Goal: Task Accomplishment & Management: Manage account settings

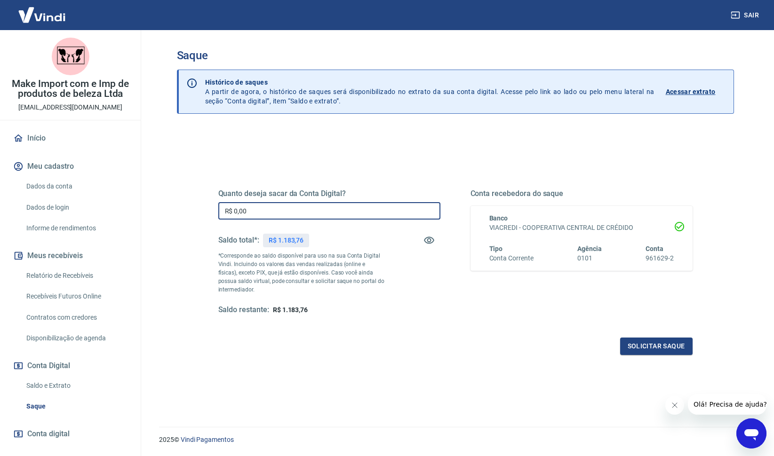
click at [287, 205] on input "R$ 0,00" at bounding box center [329, 210] width 222 height 17
type input "R$ 1.183,76"
click at [656, 351] on button "Solicitar saque" at bounding box center [656, 346] width 72 height 17
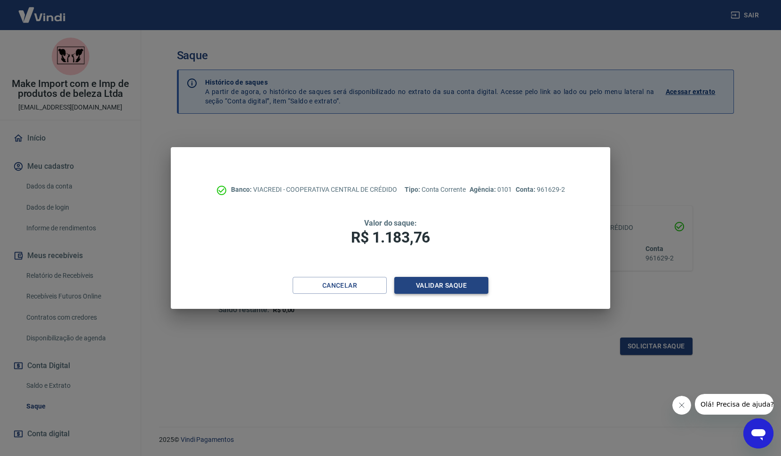
click at [436, 285] on button "Validar saque" at bounding box center [441, 285] width 94 height 17
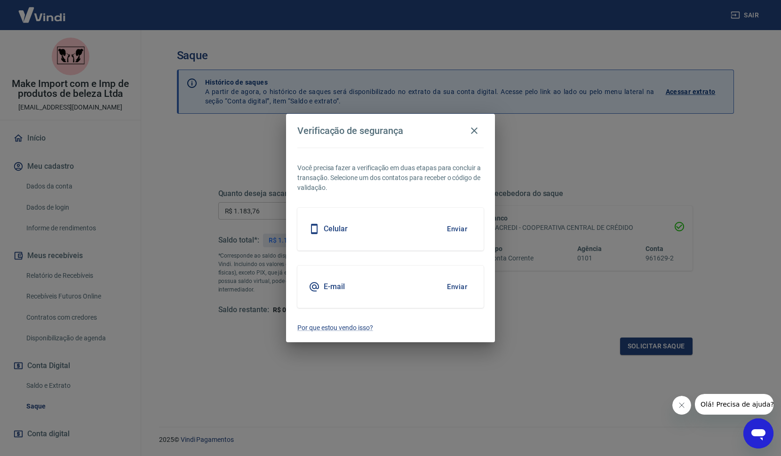
click at [458, 284] on button "Enviar" at bounding box center [457, 287] width 31 height 20
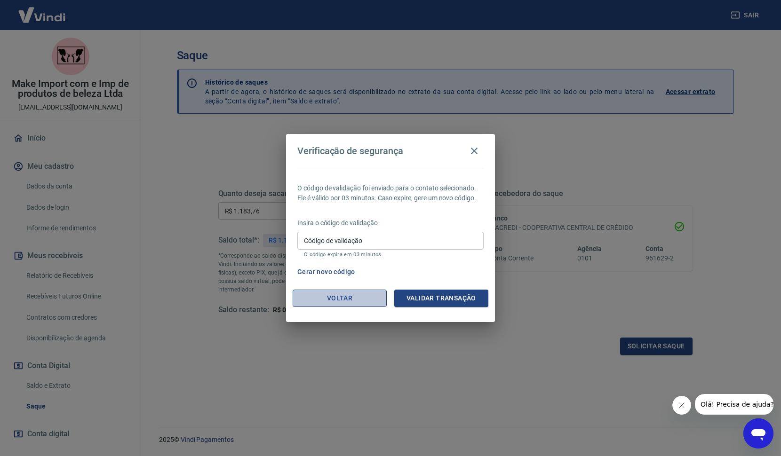
click at [360, 299] on button "Voltar" at bounding box center [340, 298] width 94 height 17
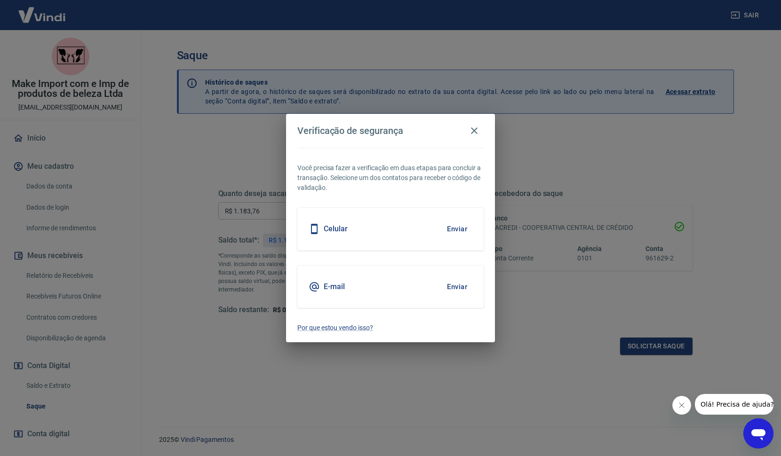
click at [448, 284] on button "Enviar" at bounding box center [457, 287] width 31 height 20
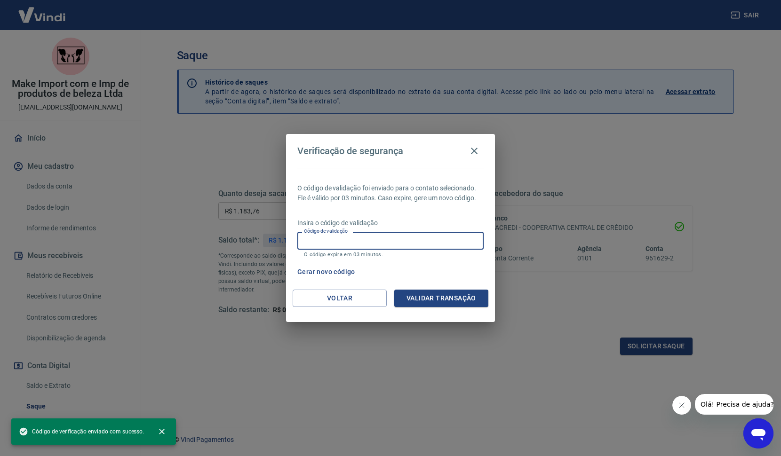
click at [378, 247] on input "Código de validação" at bounding box center [390, 240] width 186 height 17
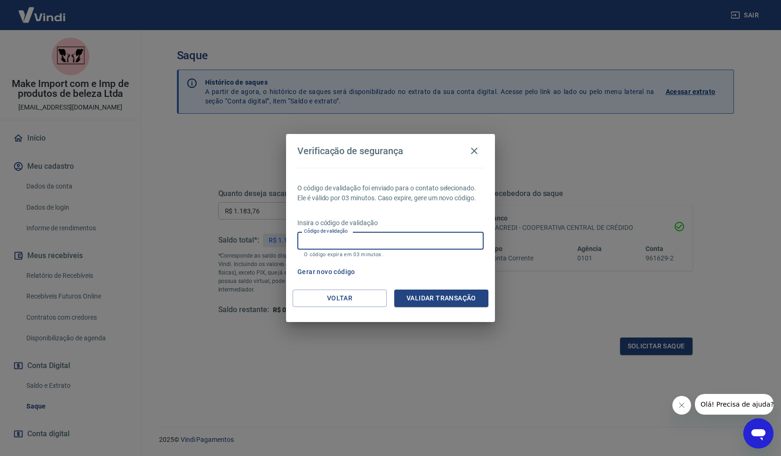
click at [378, 247] on input "Código de validação" at bounding box center [390, 240] width 186 height 17
type input "328938"
click at [425, 297] on button "Validar transação" at bounding box center [441, 298] width 94 height 17
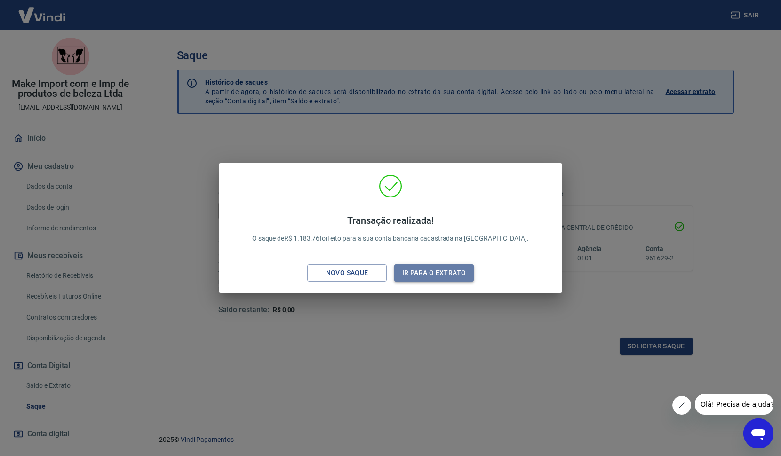
click at [425, 274] on button "Ir para o extrato" at bounding box center [434, 272] width 80 height 17
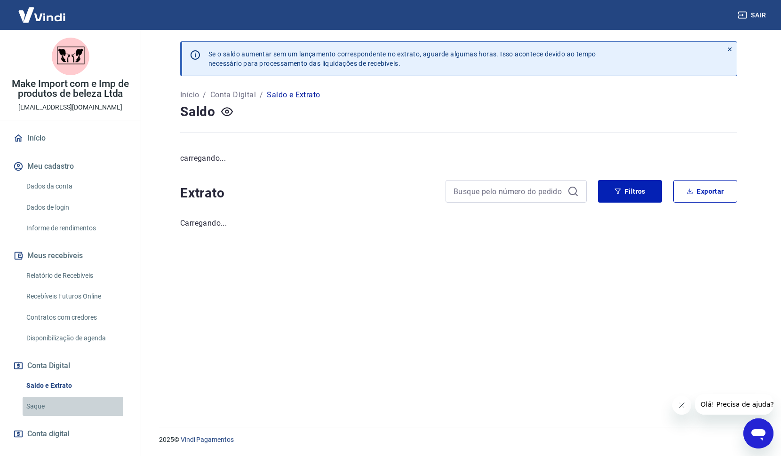
click at [26, 407] on link "Saque" at bounding box center [76, 406] width 107 height 19
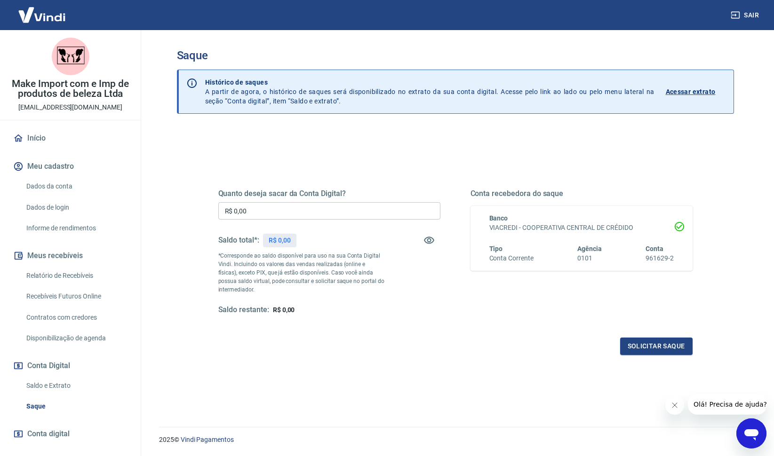
click at [51, 281] on link "Relatório de Recebíveis" at bounding box center [76, 275] width 107 height 19
